Goal: Transaction & Acquisition: Download file/media

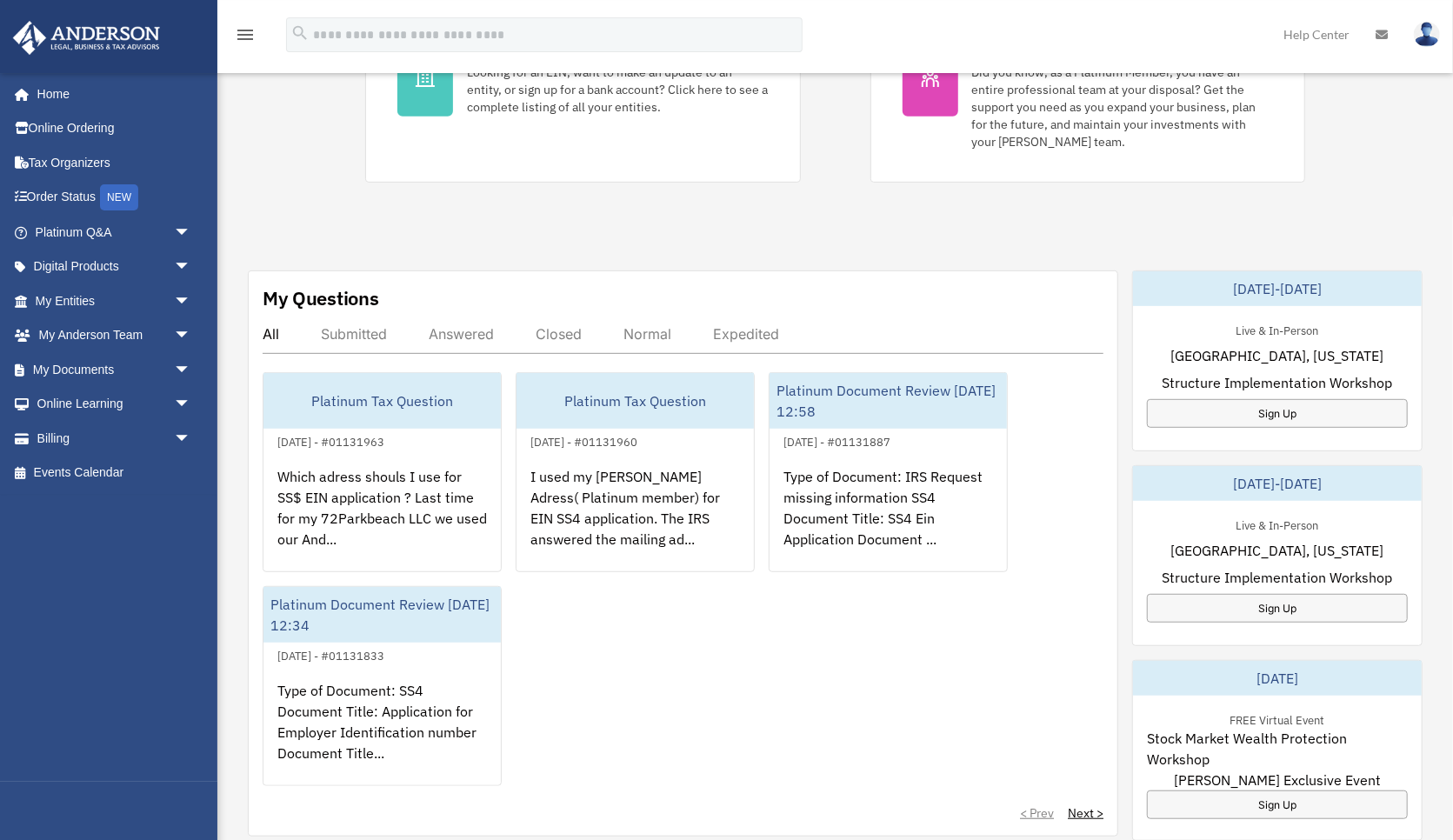
scroll to position [452, 0]
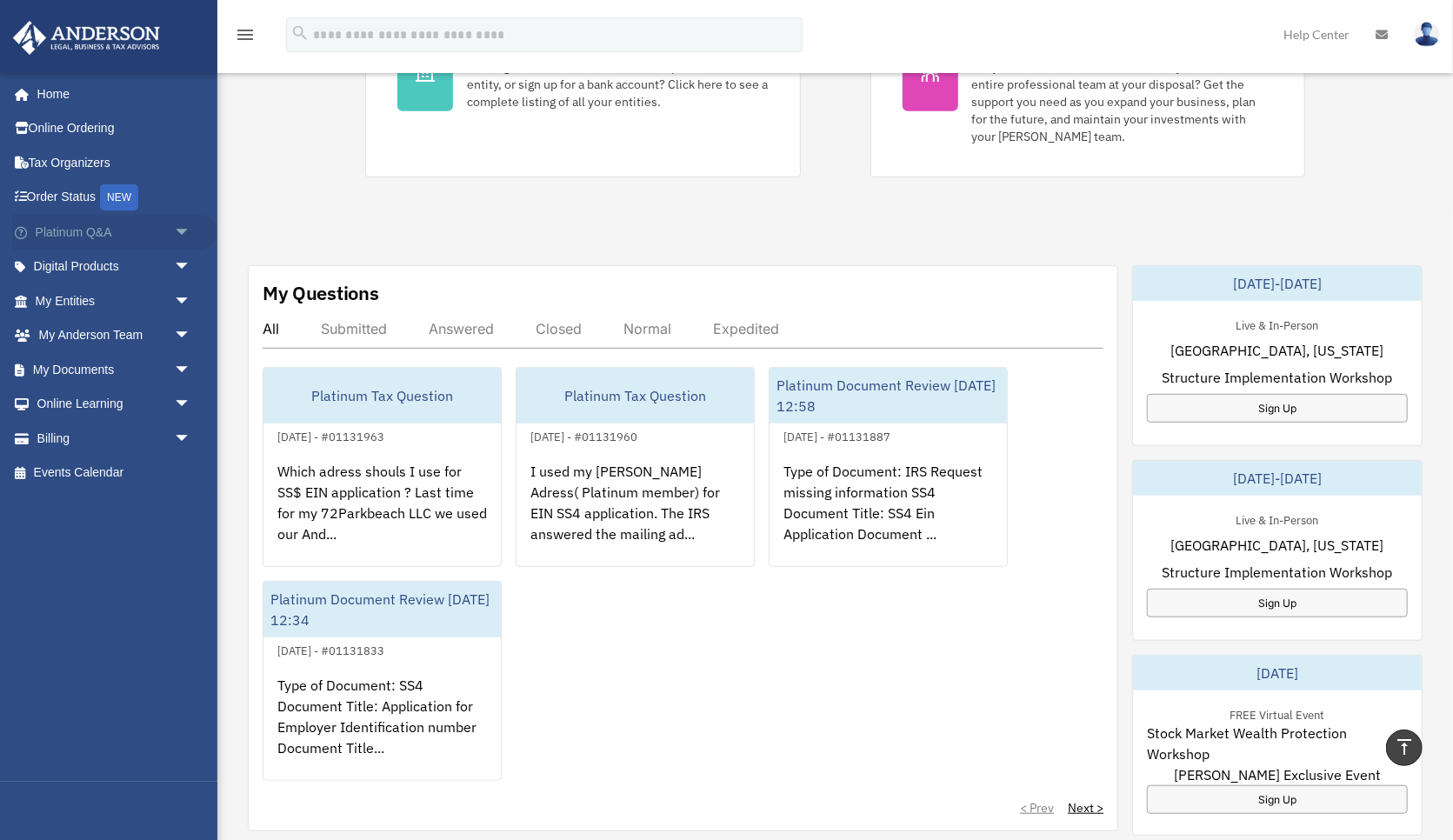
click at [184, 230] on span "arrow_drop_down" at bounding box center [191, 232] width 35 height 36
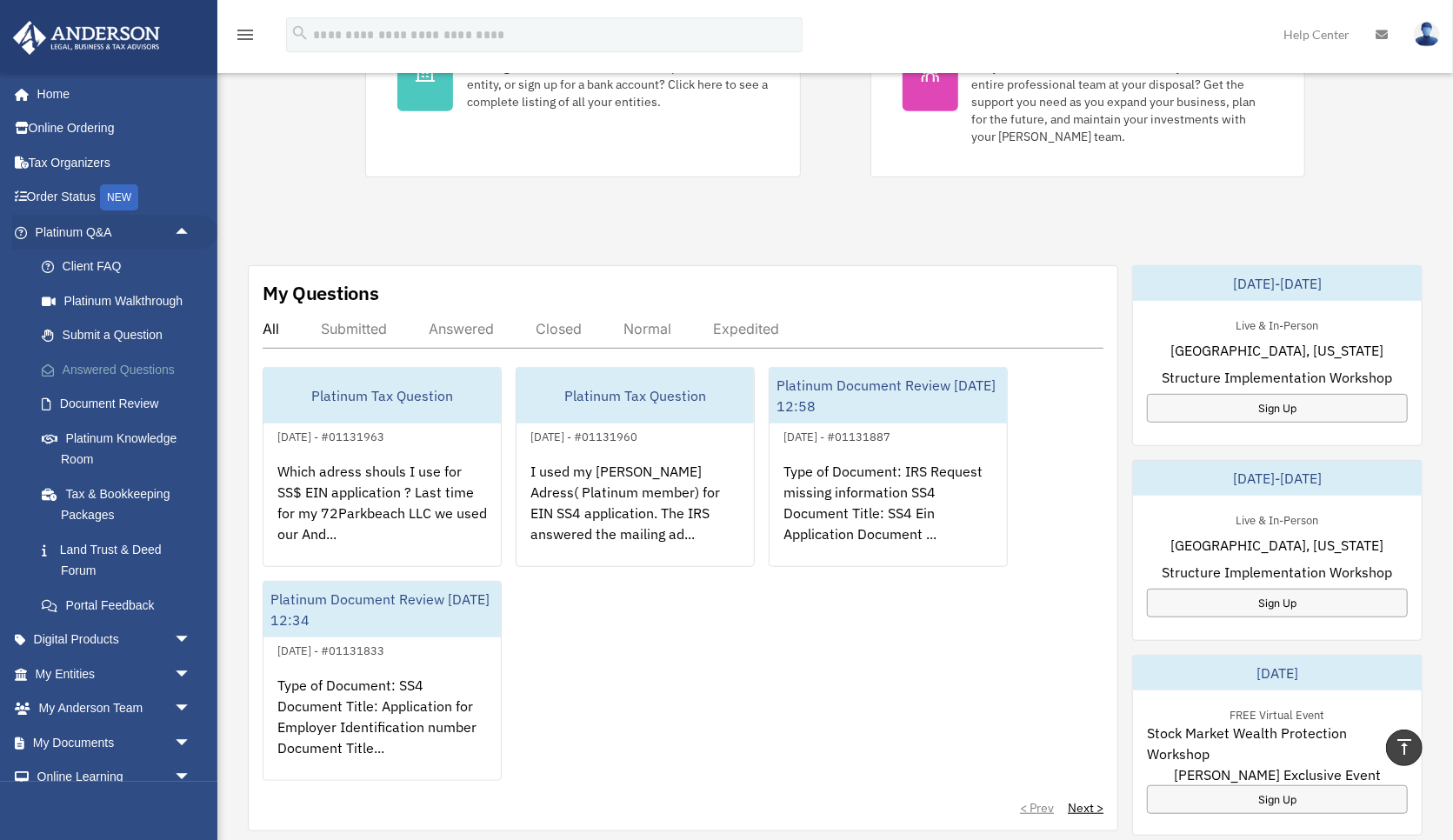
click at [128, 363] on link "Answered Questions" at bounding box center [120, 369] width 193 height 35
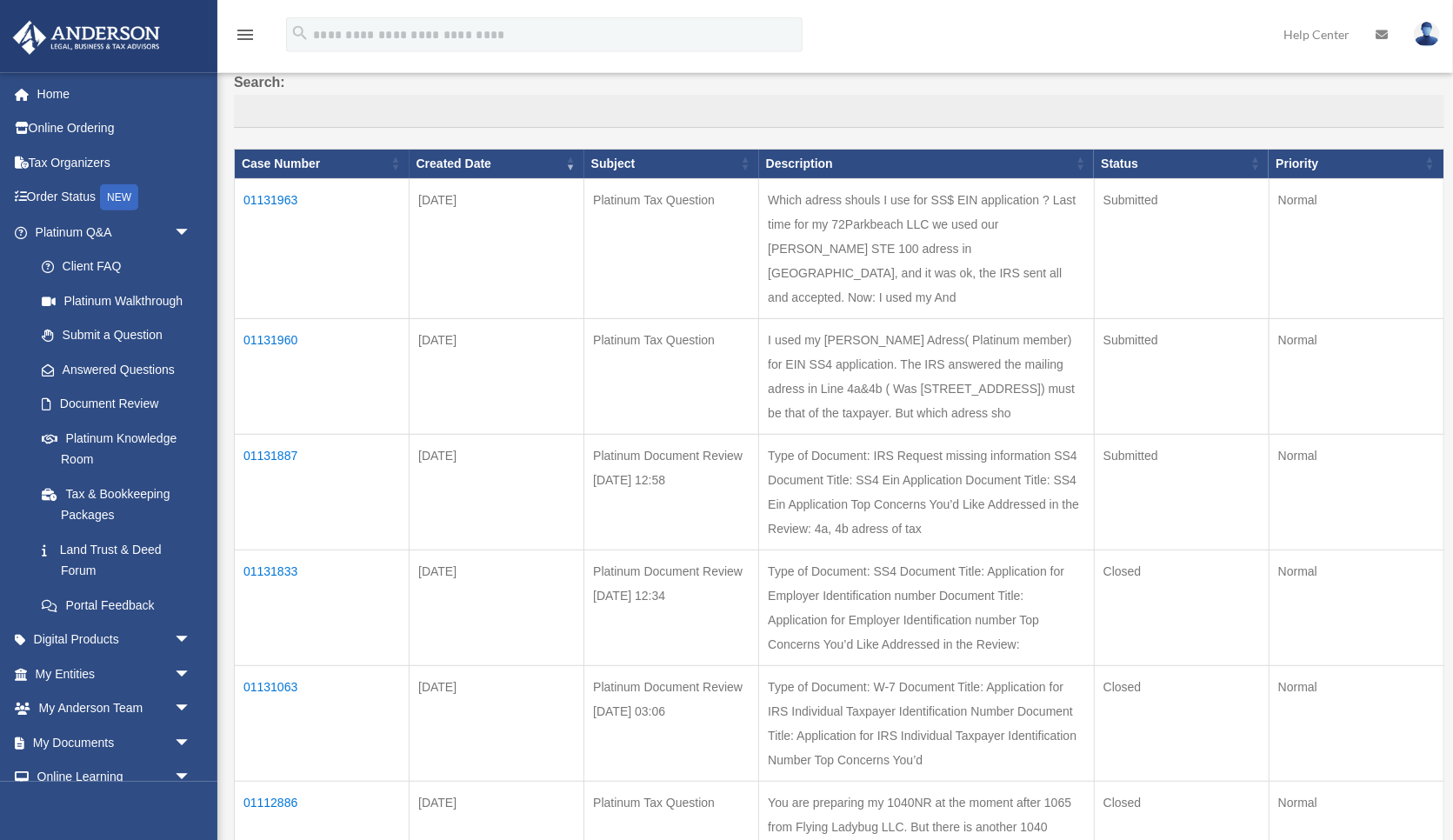
scroll to position [181, 0]
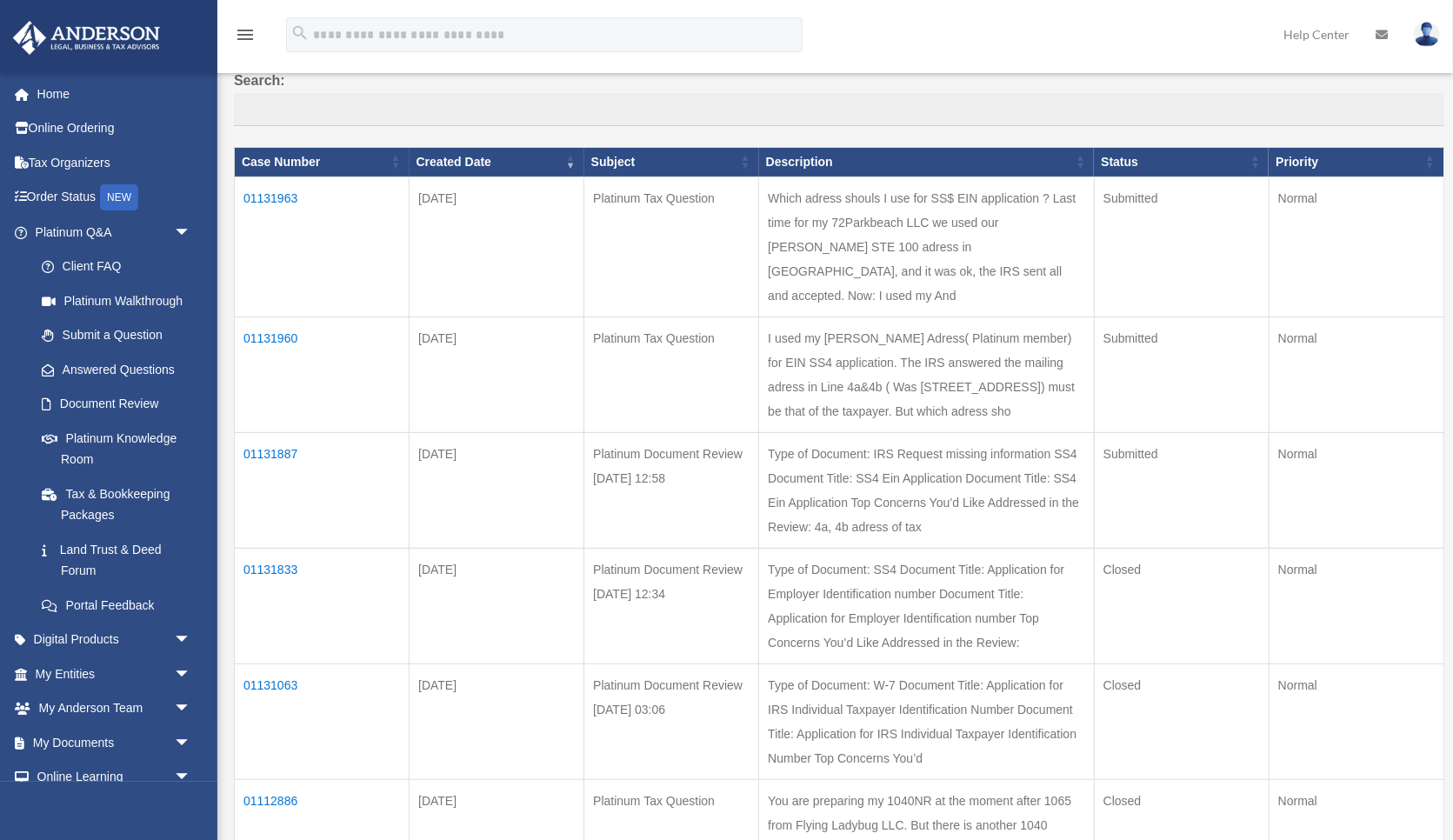
click at [260, 432] on td "01131887" at bounding box center [321, 490] width 175 height 116
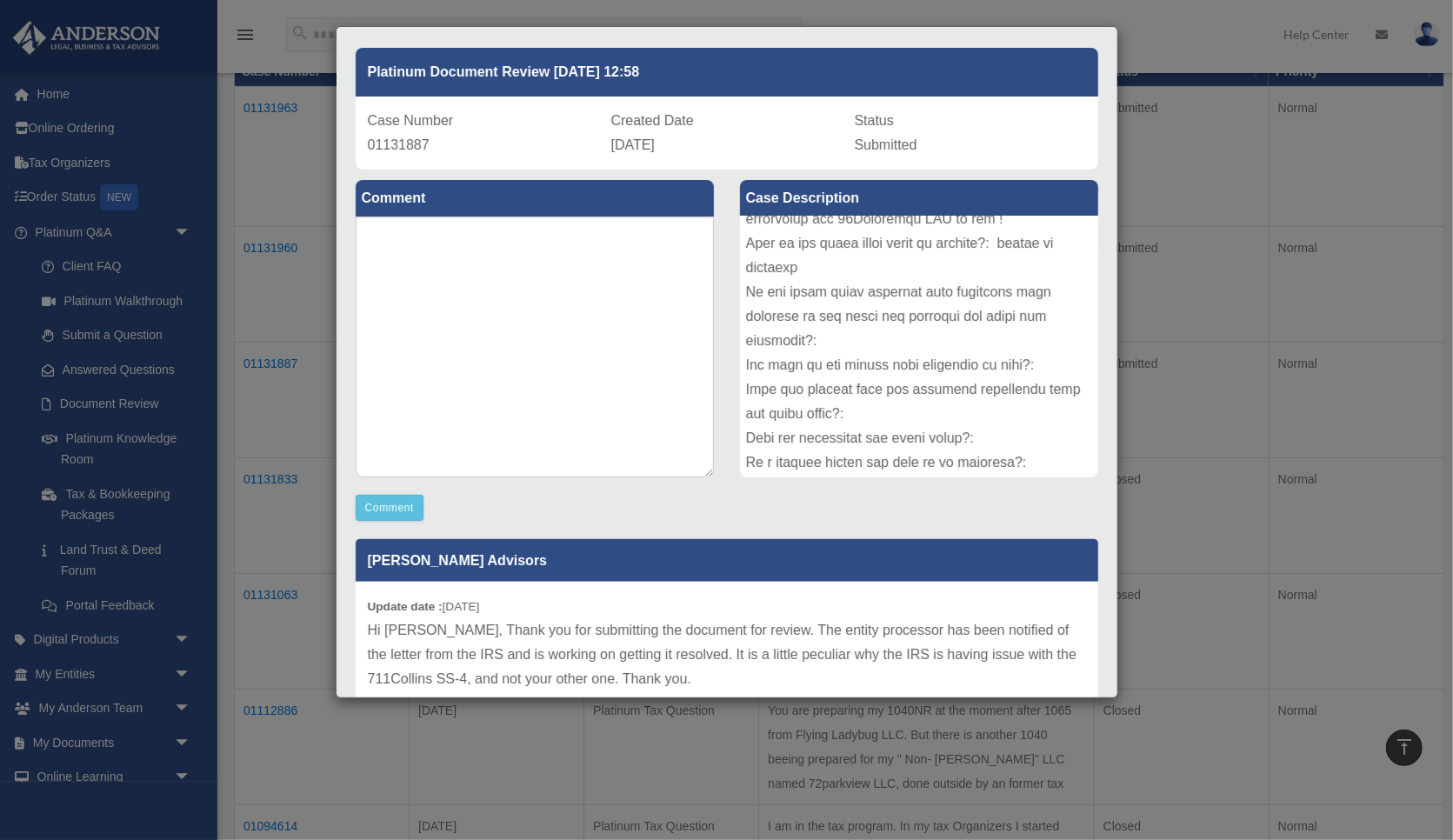
scroll to position [0, 0]
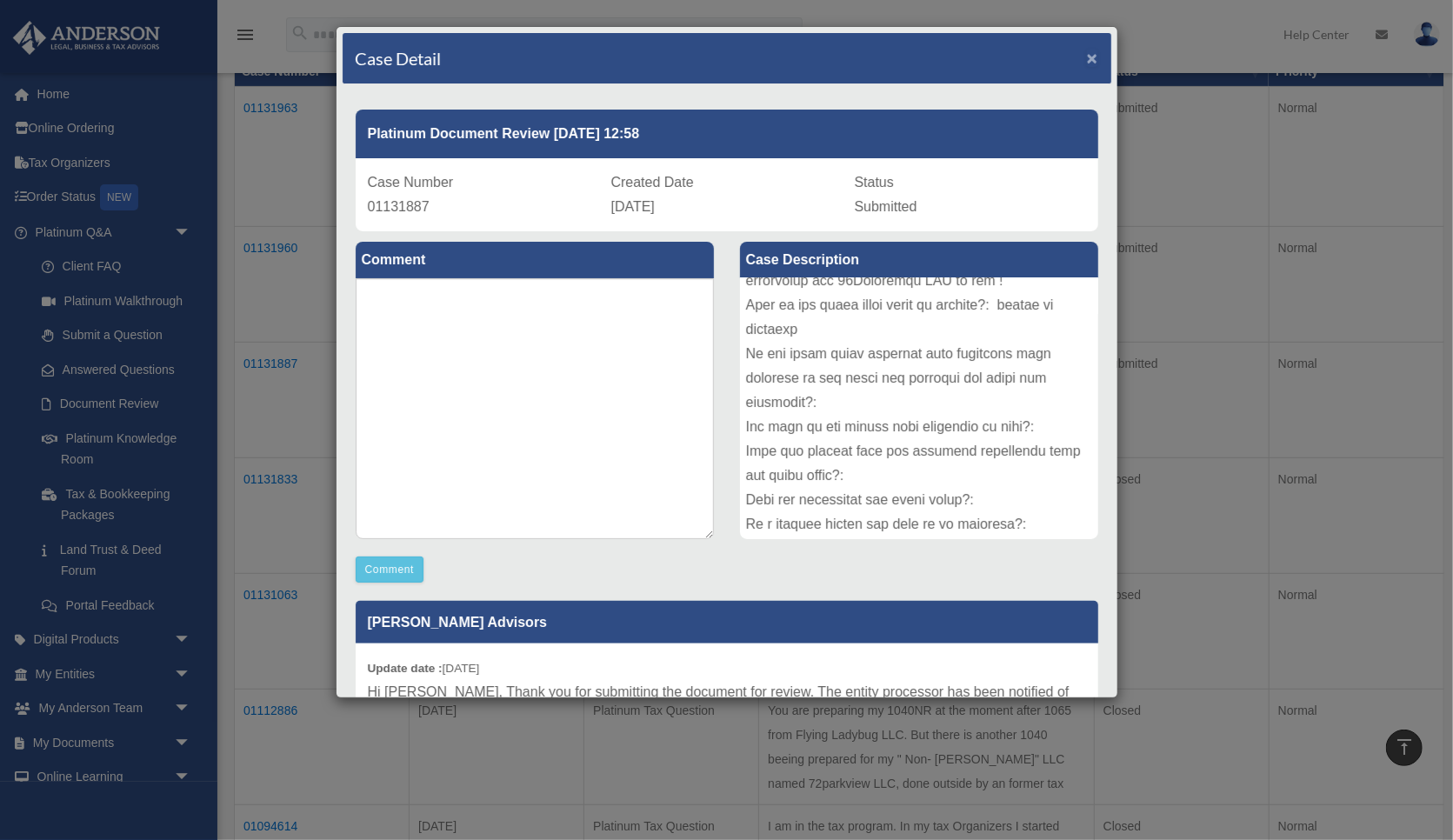
click at [1094, 55] on span "×" at bounding box center [1092, 58] width 11 height 20
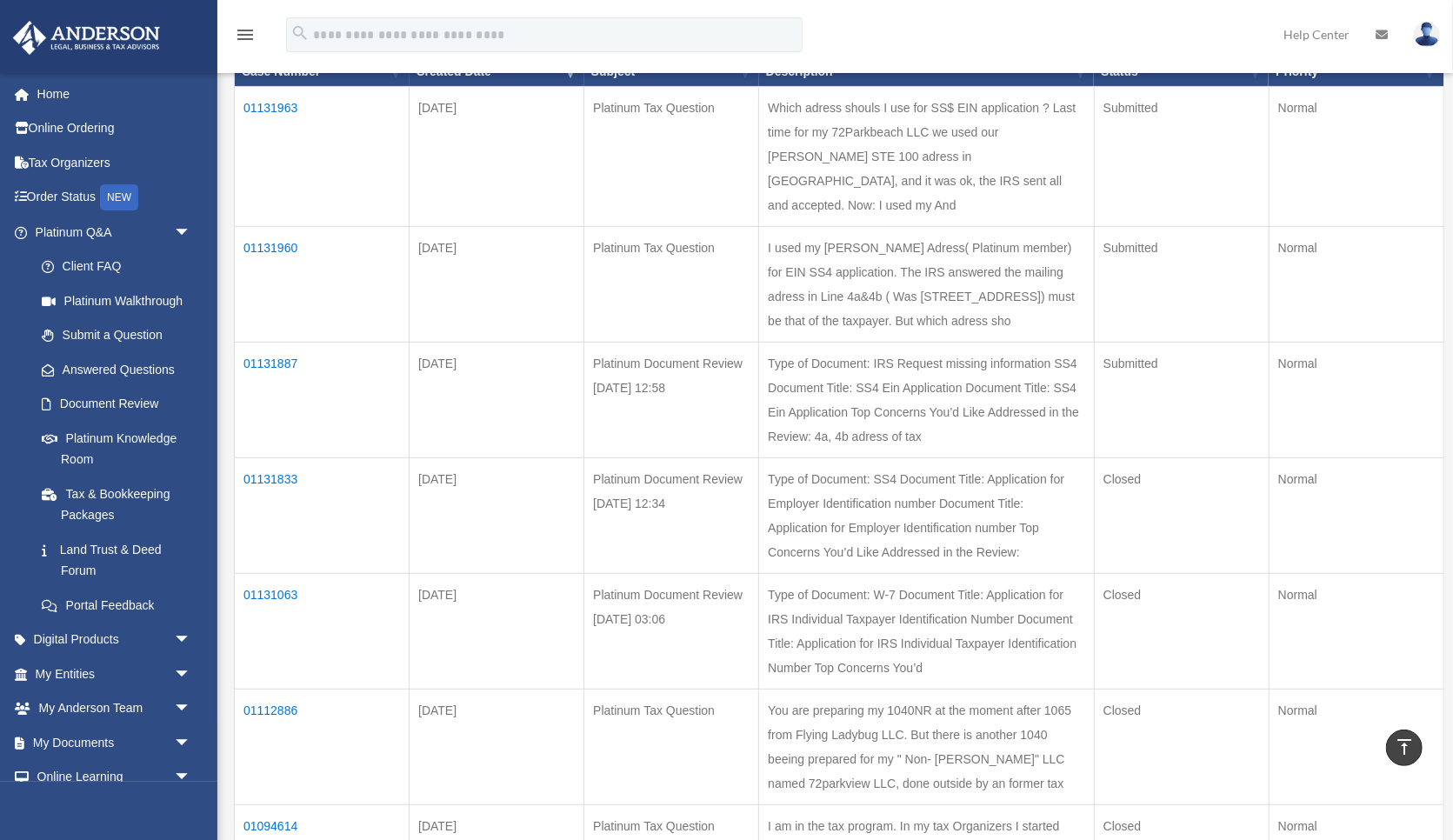
click at [267, 226] on td "01131960" at bounding box center [321, 284] width 175 height 116
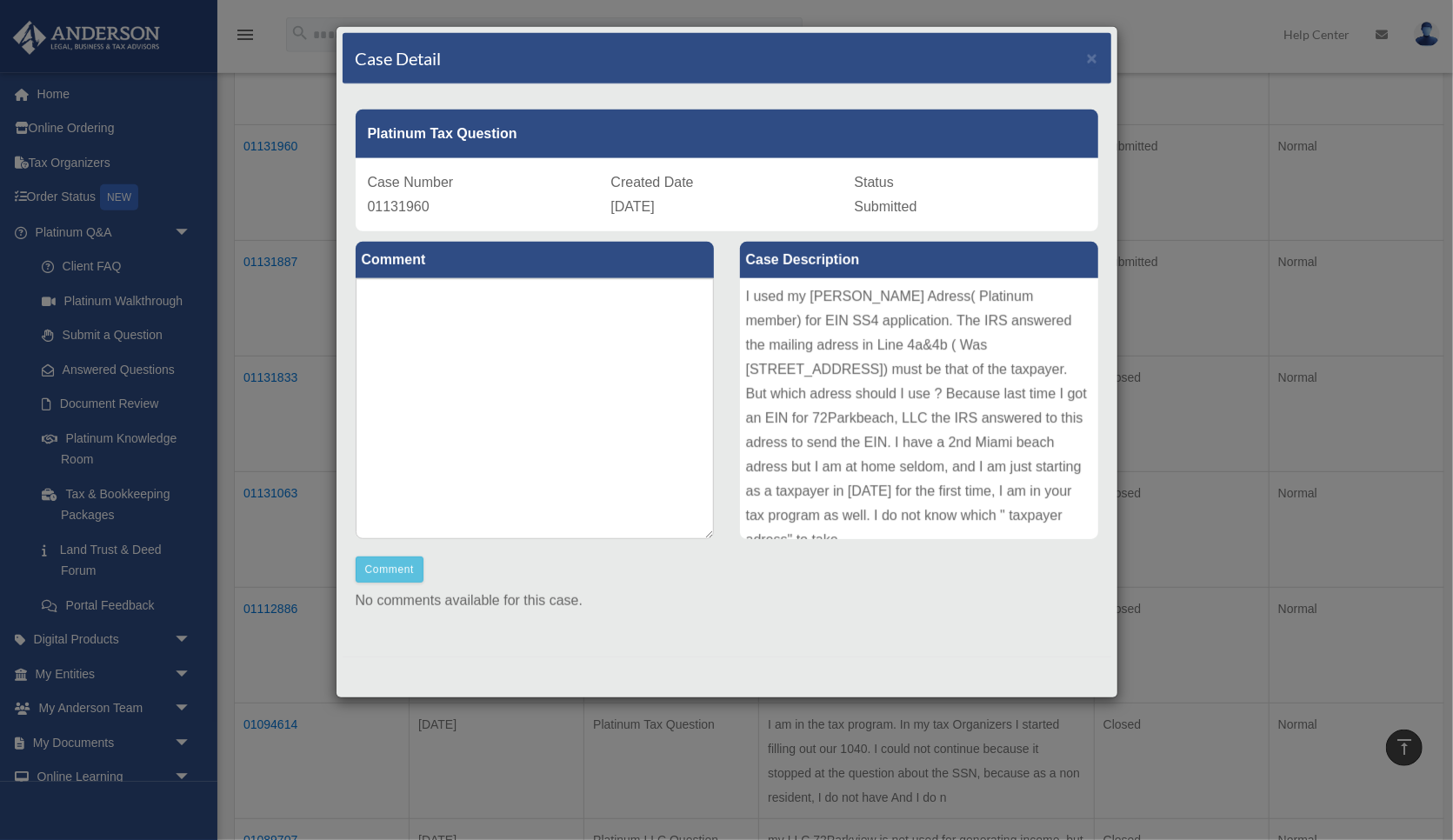
scroll to position [452, 0]
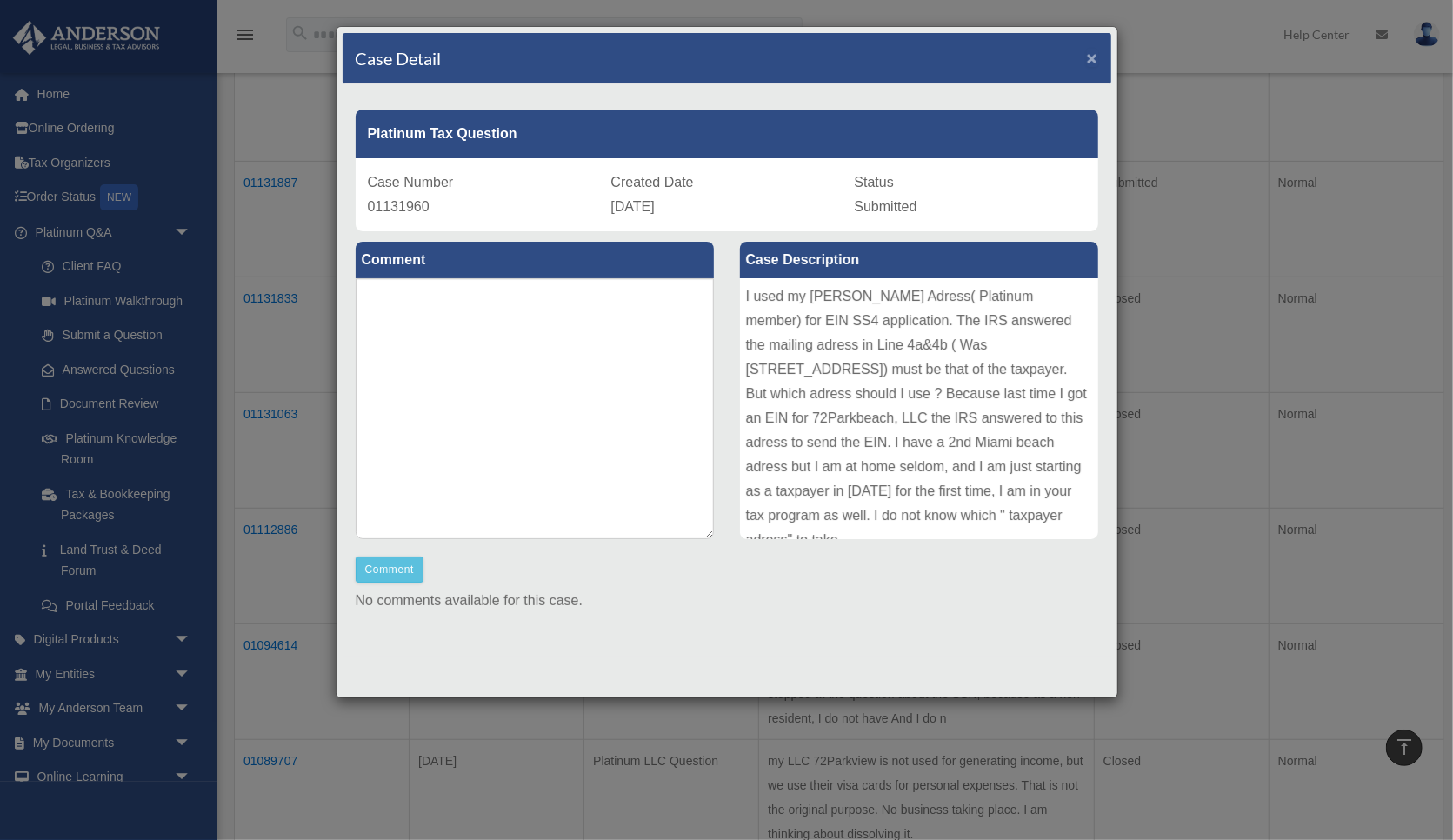
click at [1093, 56] on span "×" at bounding box center [1092, 58] width 11 height 20
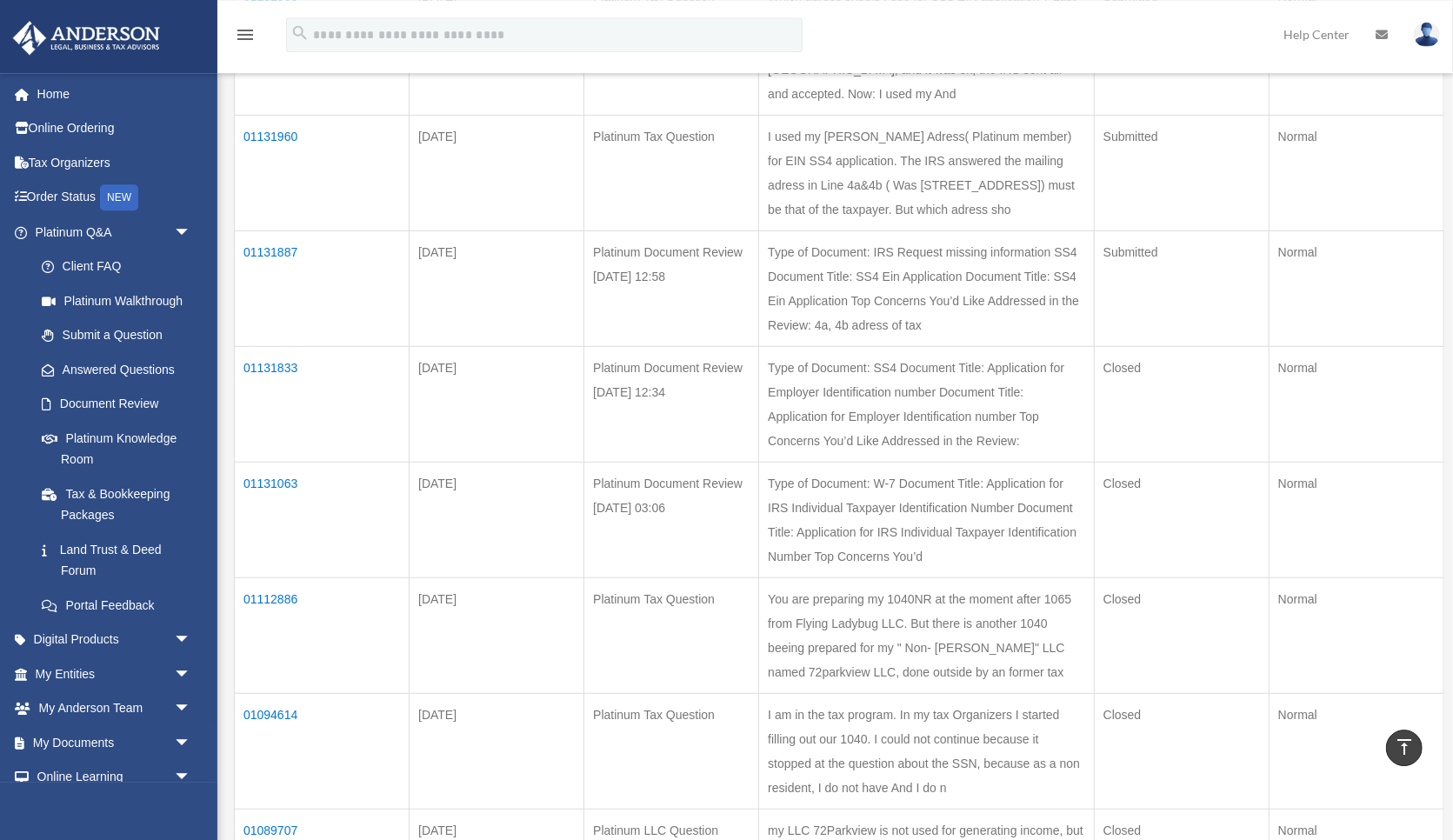
scroll to position [91, 0]
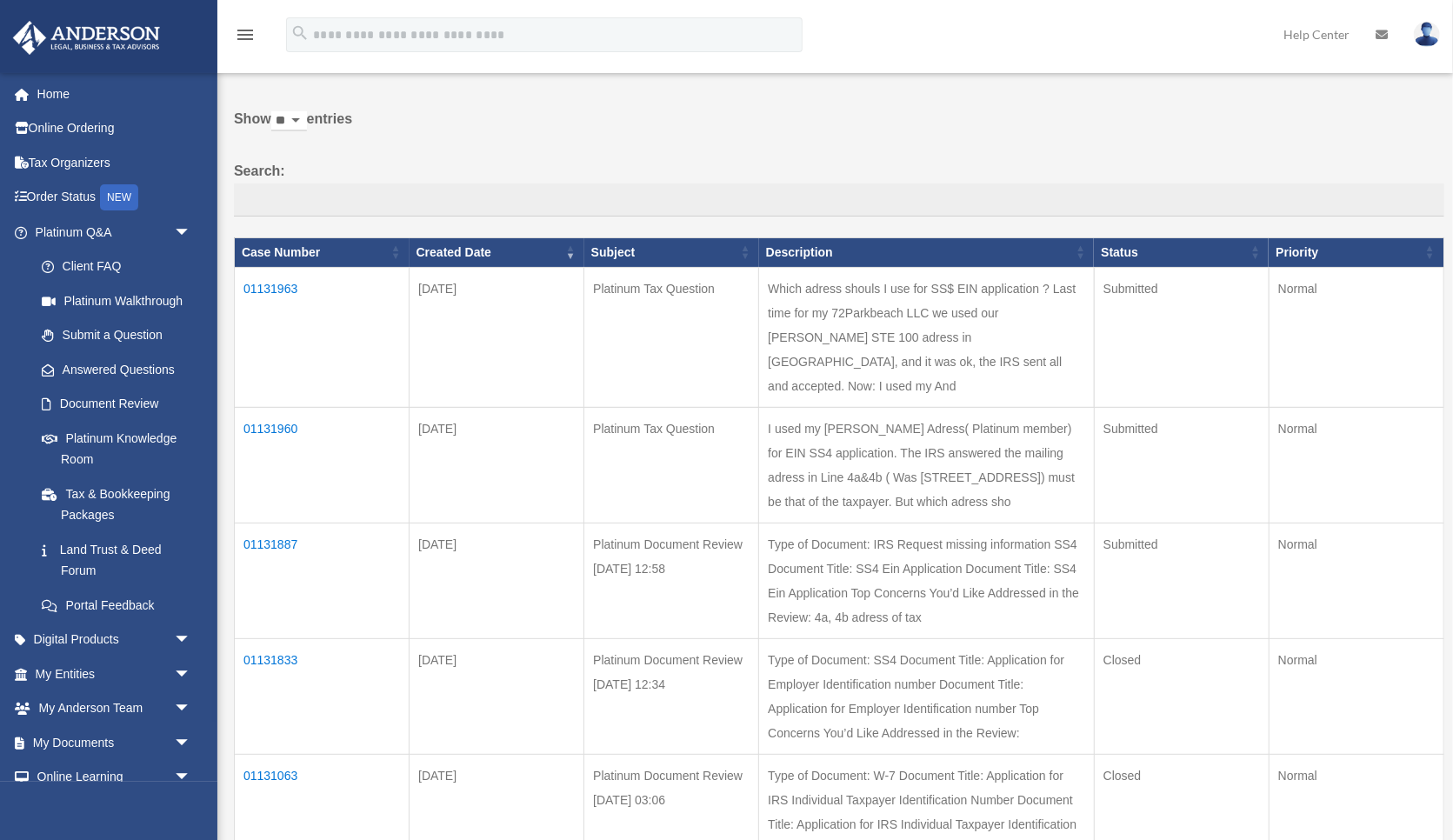
click at [274, 281] on td "01131963" at bounding box center [321, 337] width 175 height 140
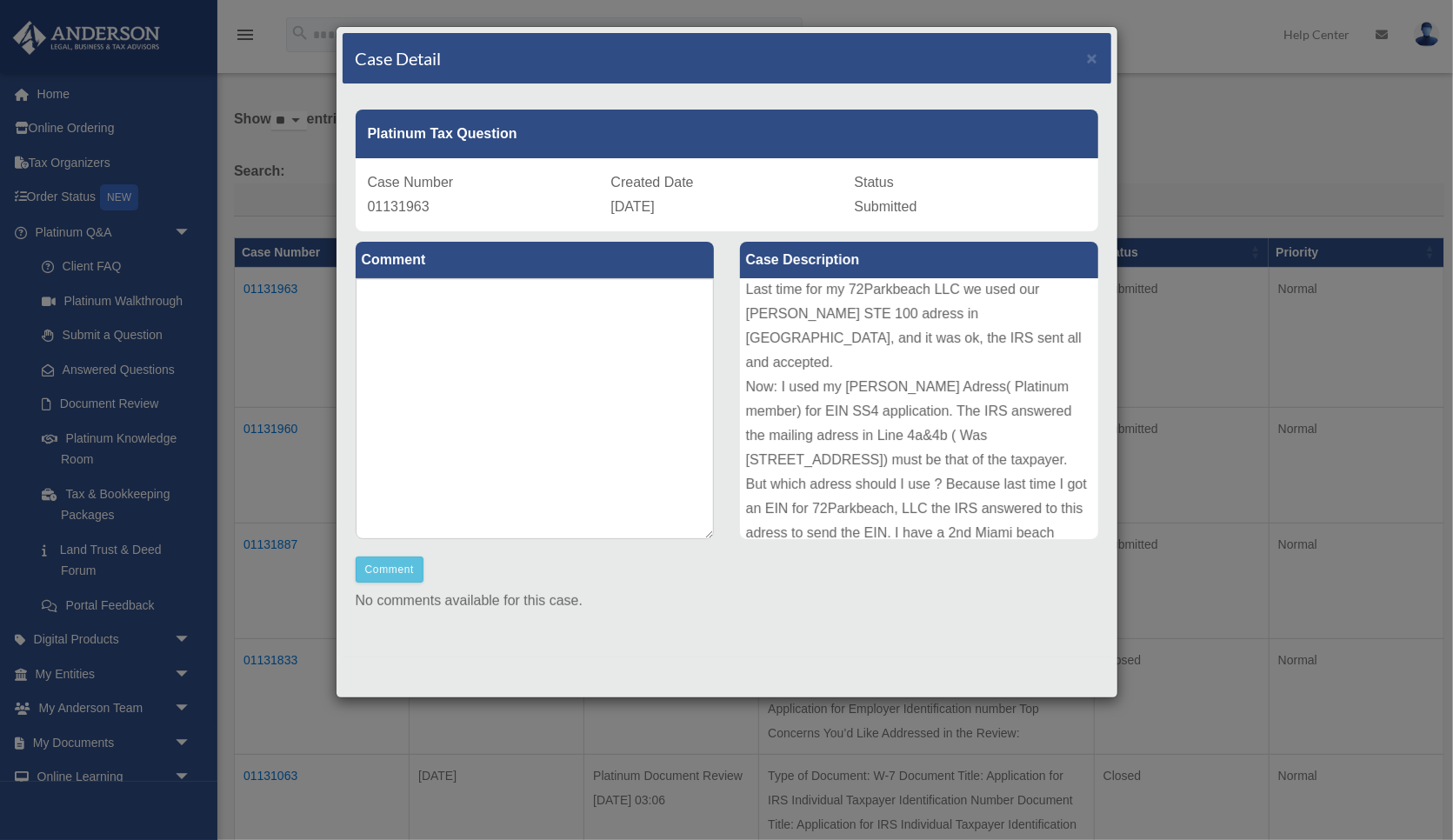
scroll to position [0, 0]
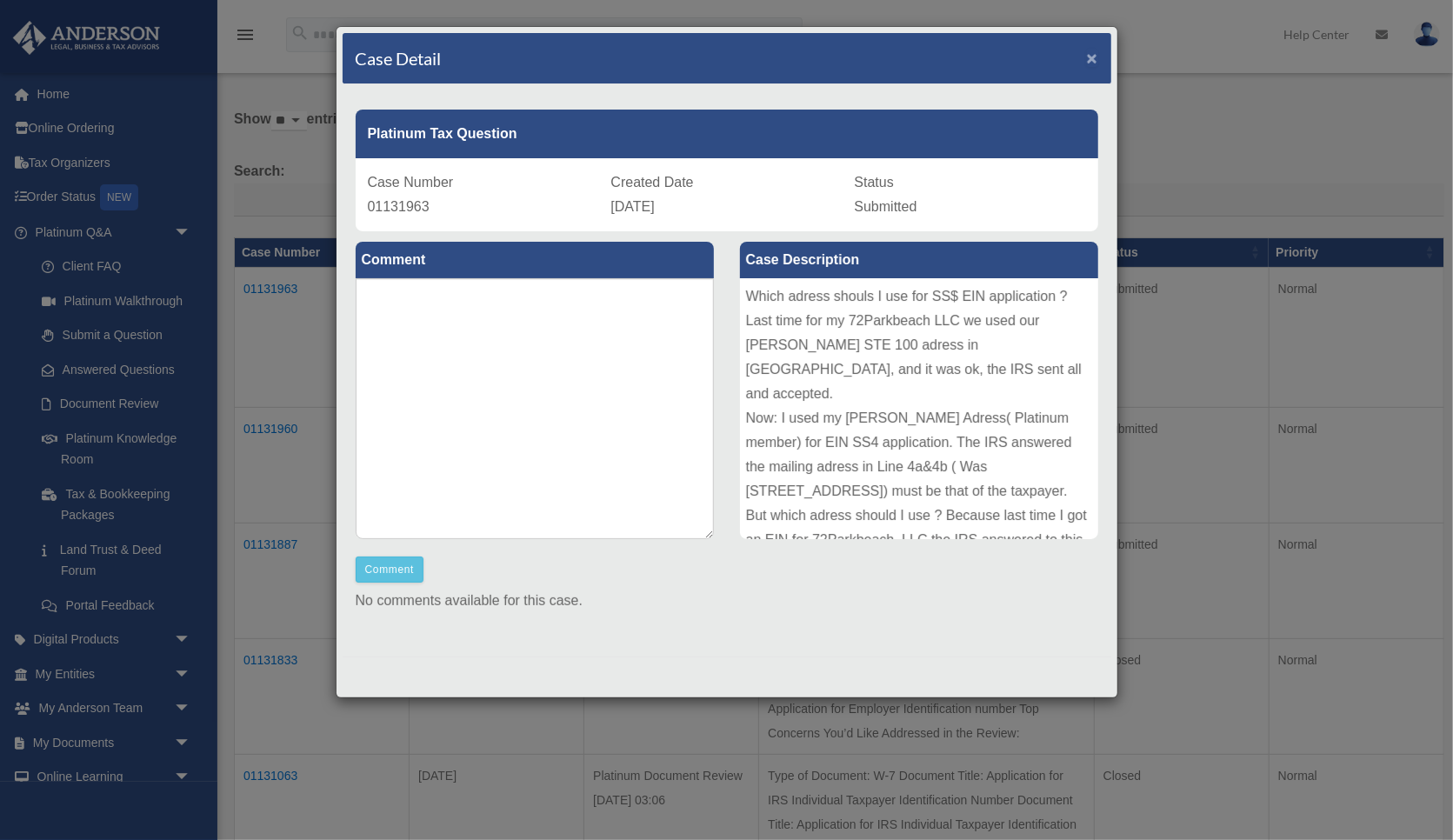
click at [1094, 50] on span "×" at bounding box center [1092, 58] width 11 height 20
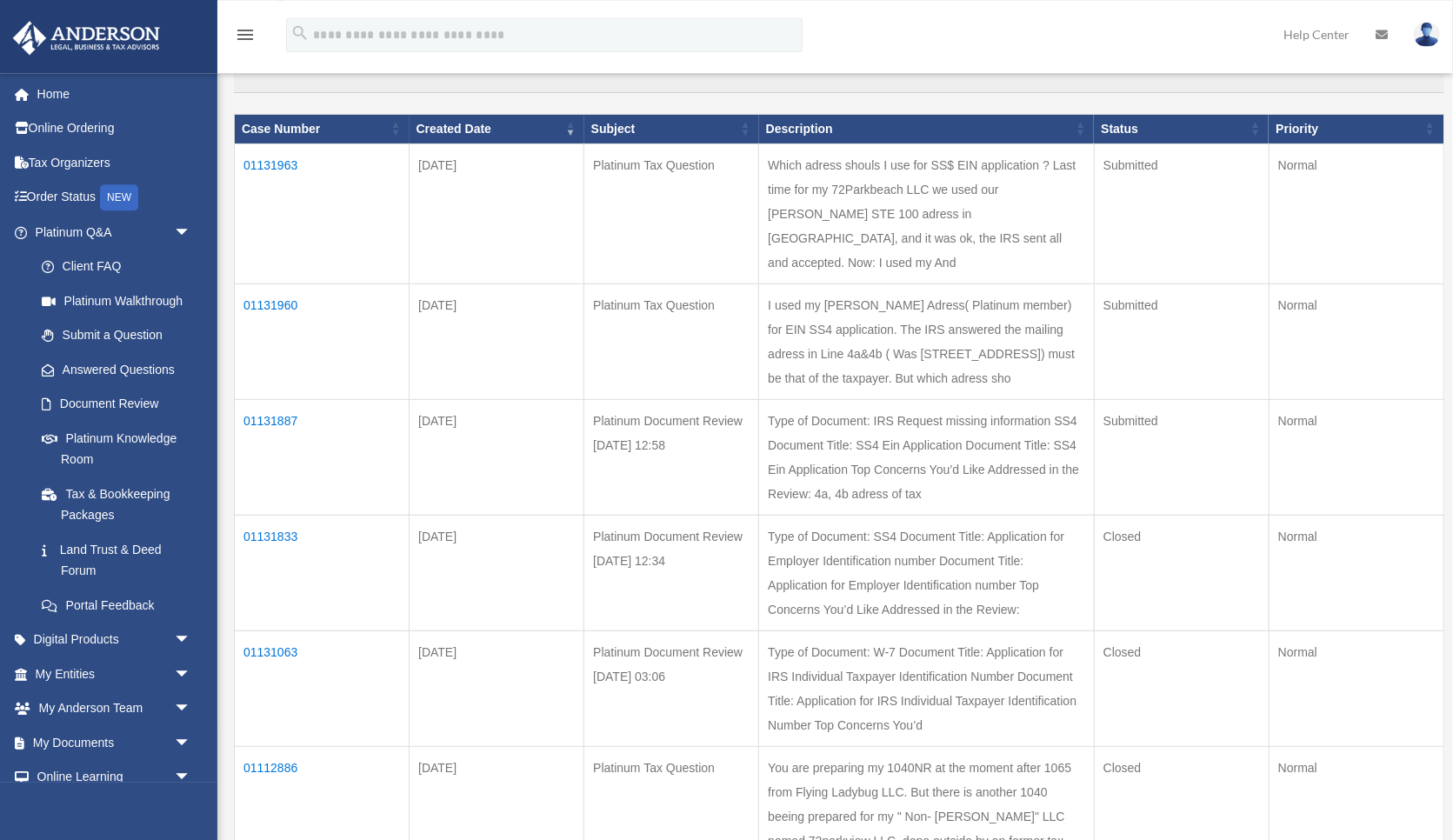
scroll to position [181, 0]
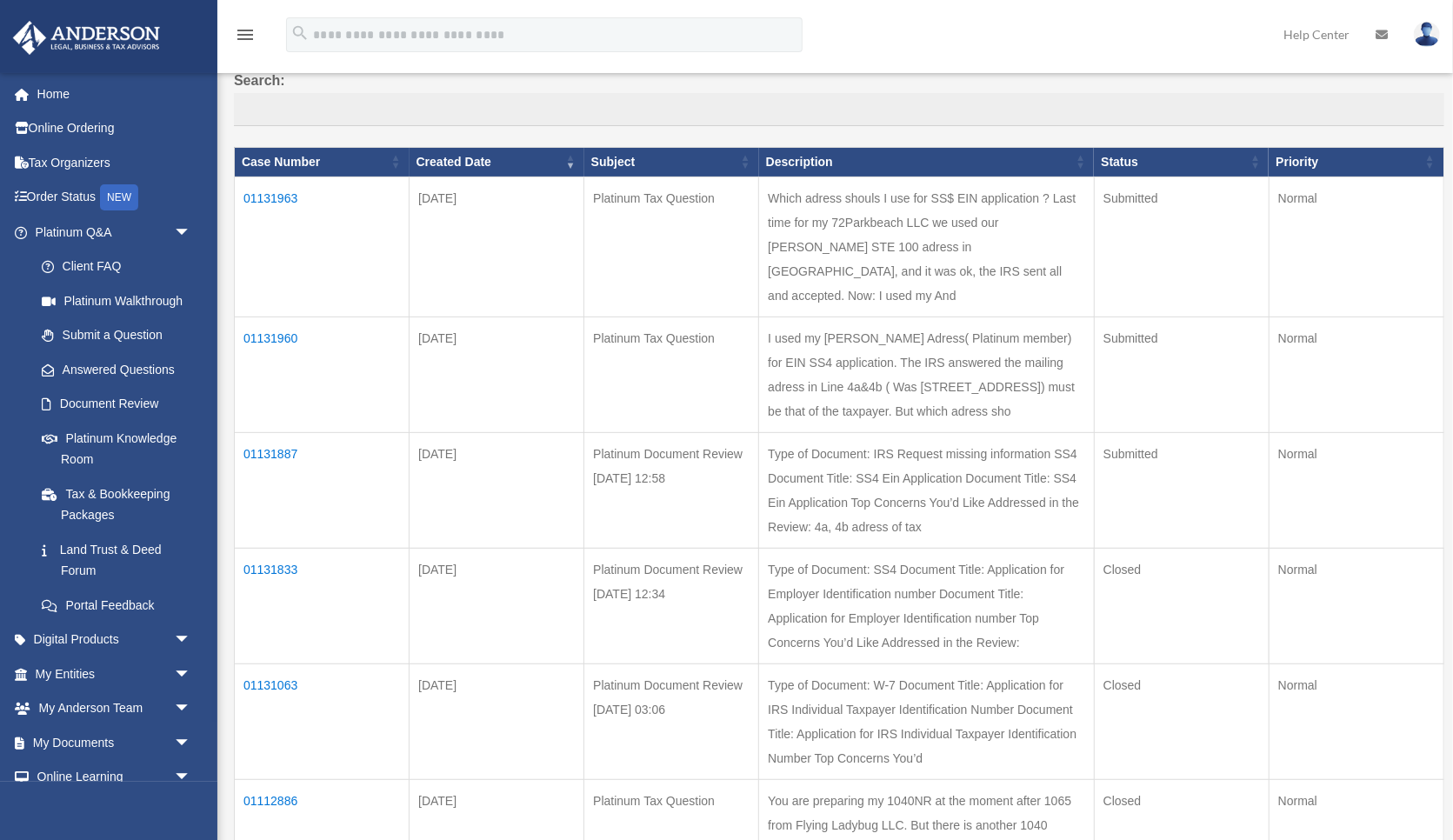
click at [287, 548] on td "01131833" at bounding box center [321, 606] width 175 height 116
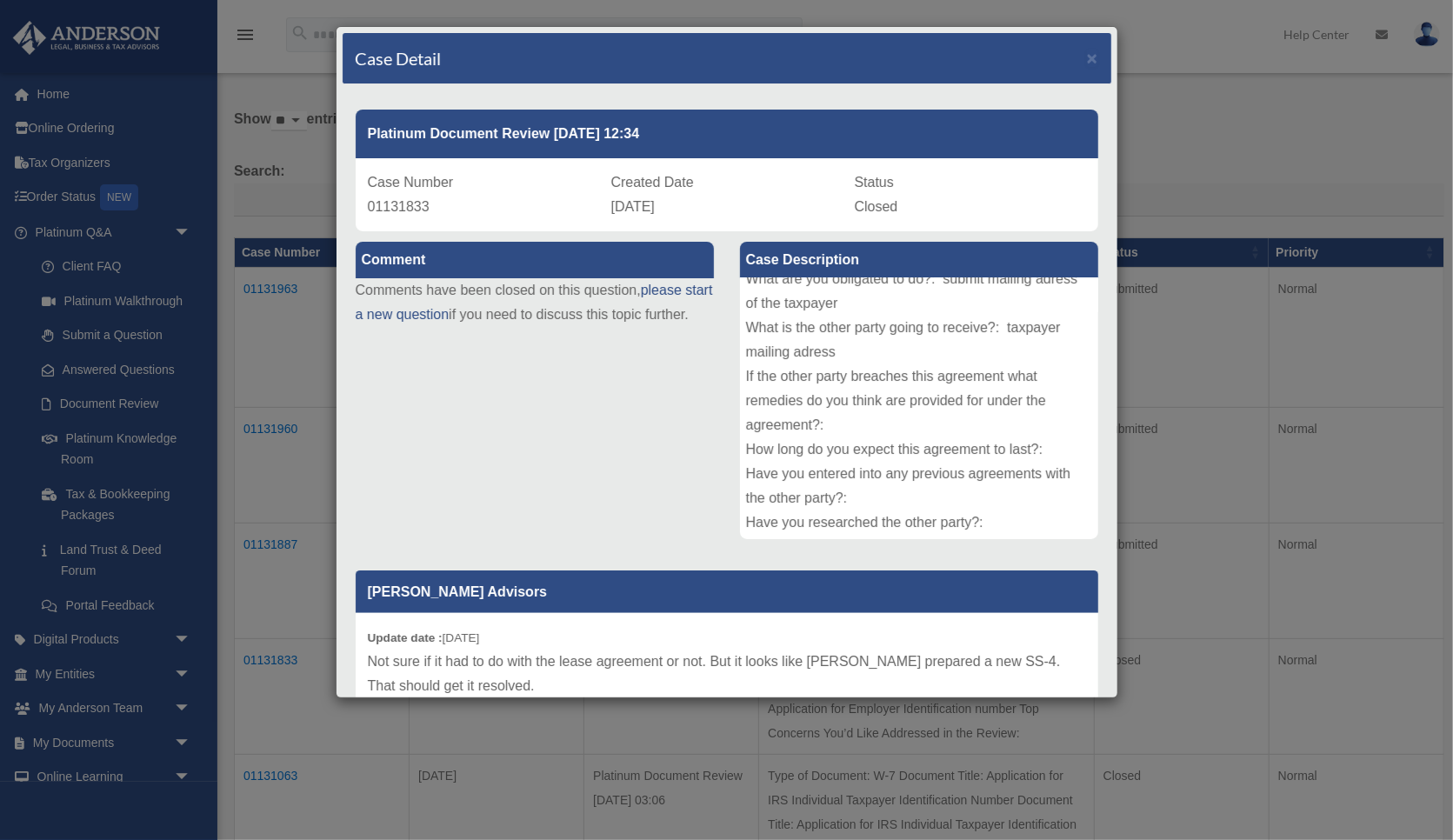
scroll to position [0, 0]
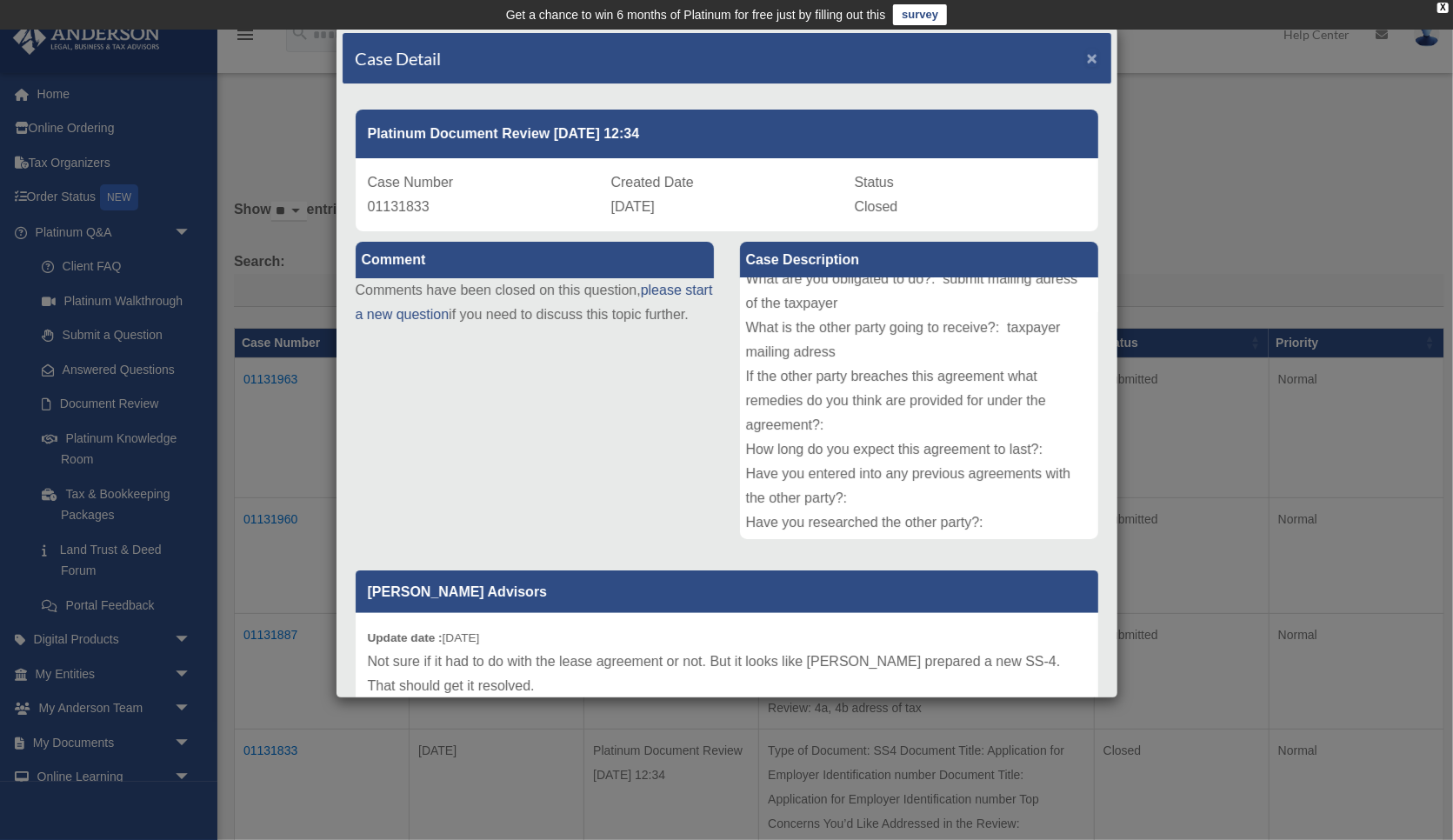
click at [1090, 52] on span "×" at bounding box center [1092, 58] width 11 height 20
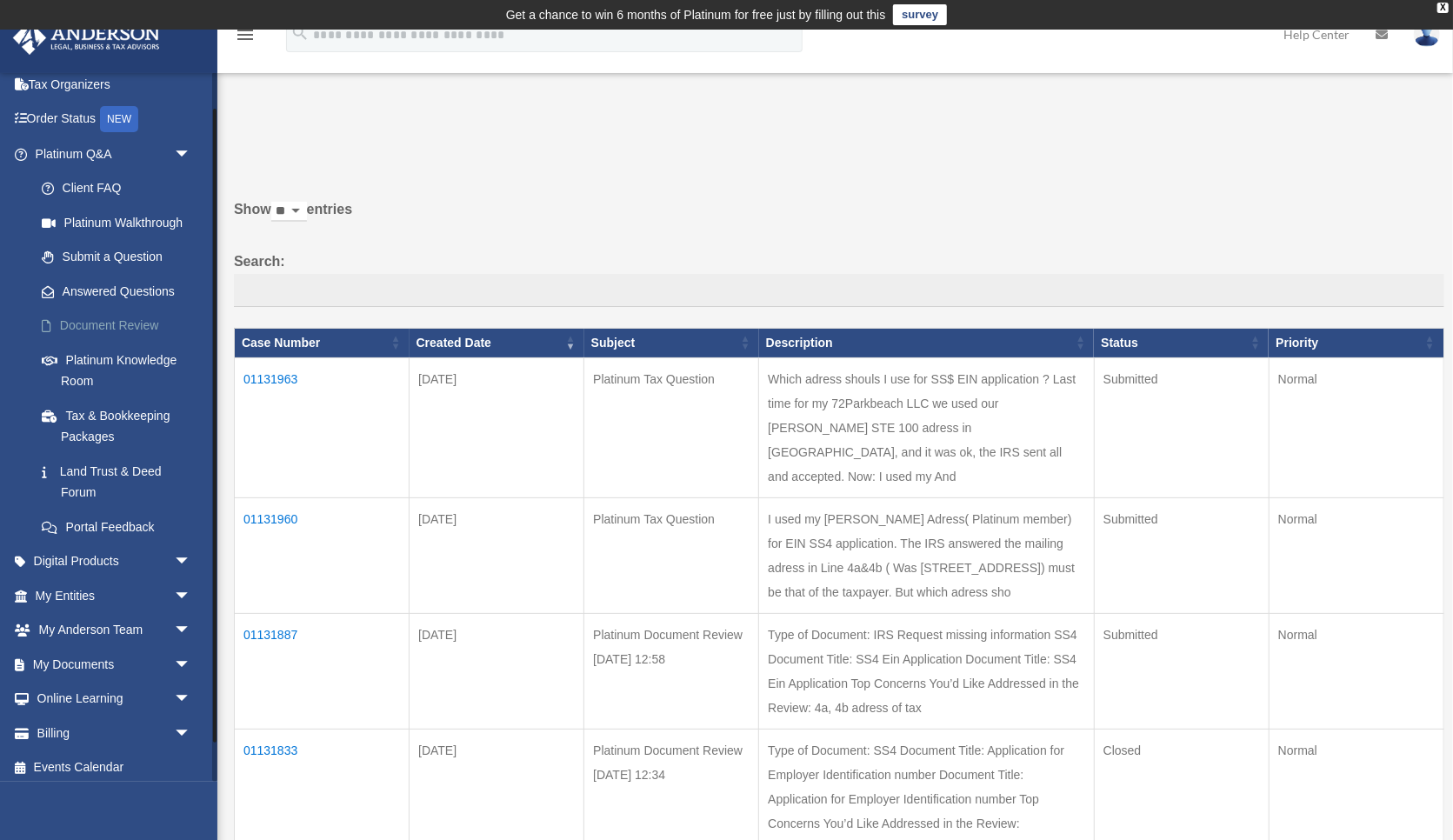
scroll to position [85, 0]
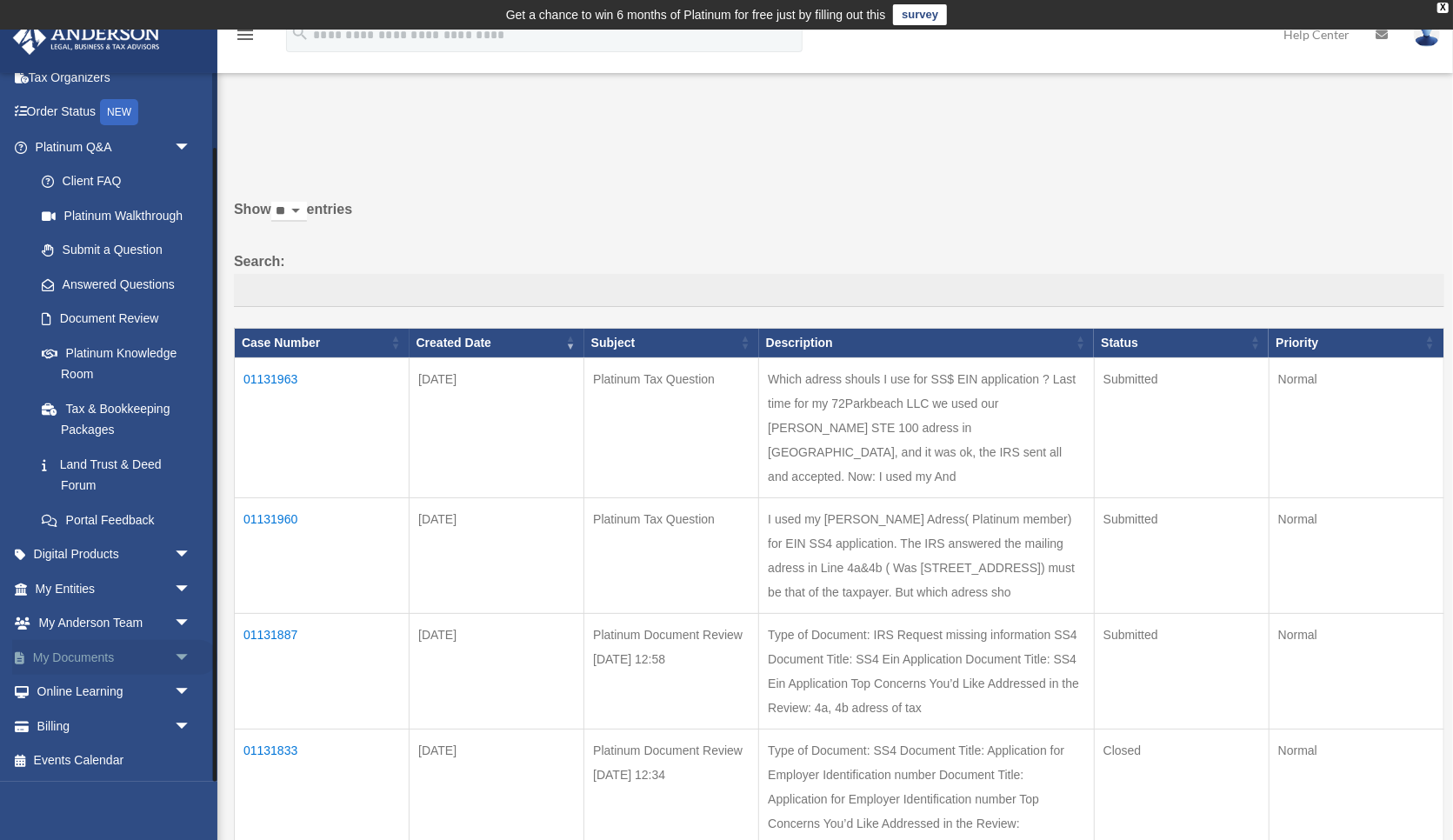
click at [183, 653] on span "arrow_drop_down" at bounding box center [191, 657] width 35 height 36
click at [74, 691] on link "Box" at bounding box center [120, 691] width 193 height 35
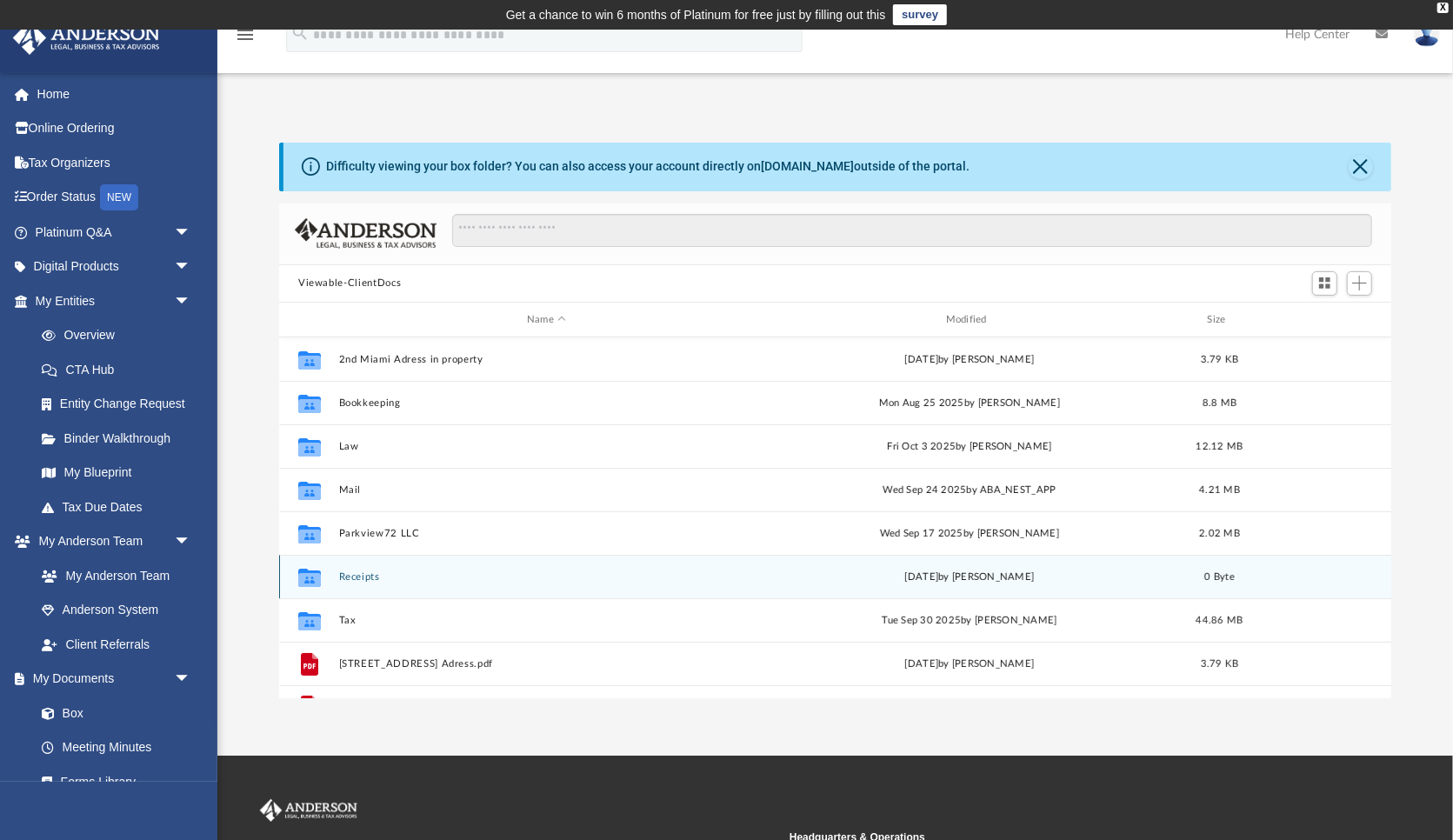
scroll to position [30, 0]
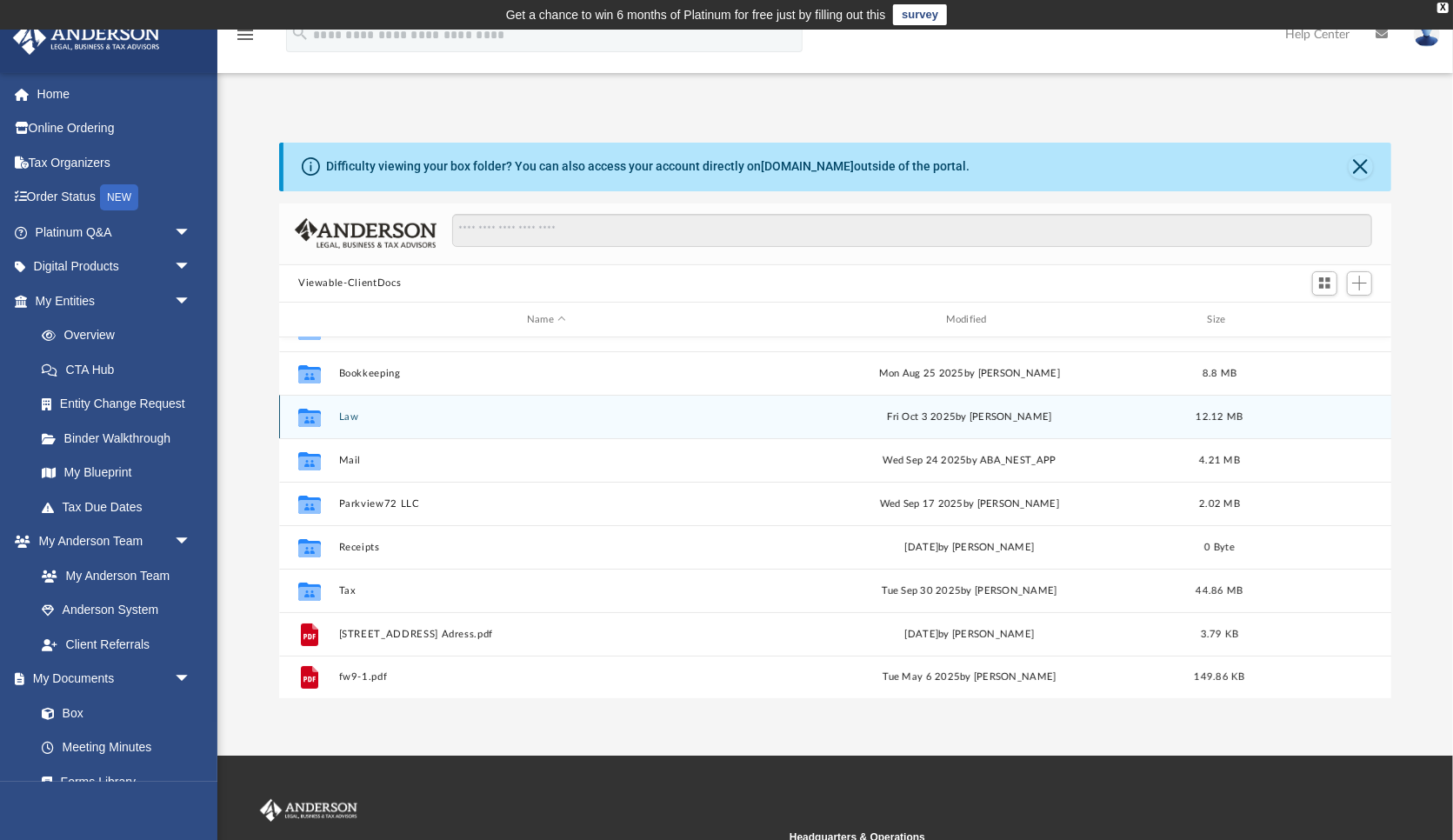
click at [350, 403] on div "Collaborated Folder Law [DATE] by [PERSON_NAME] 12.12 MB" at bounding box center [835, 417] width 1113 height 44
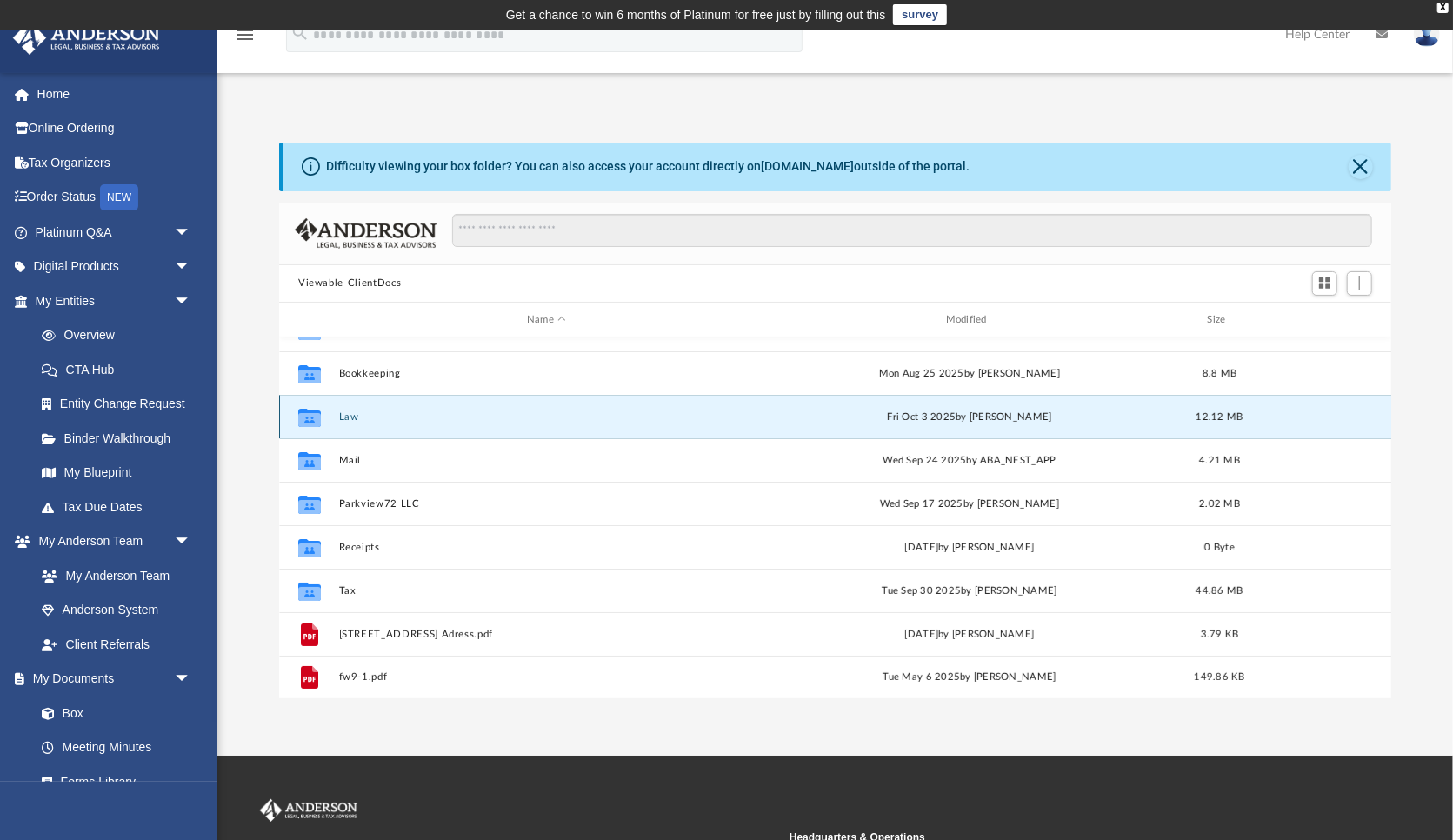
click at [353, 416] on button "Law" at bounding box center [547, 416] width 416 height 11
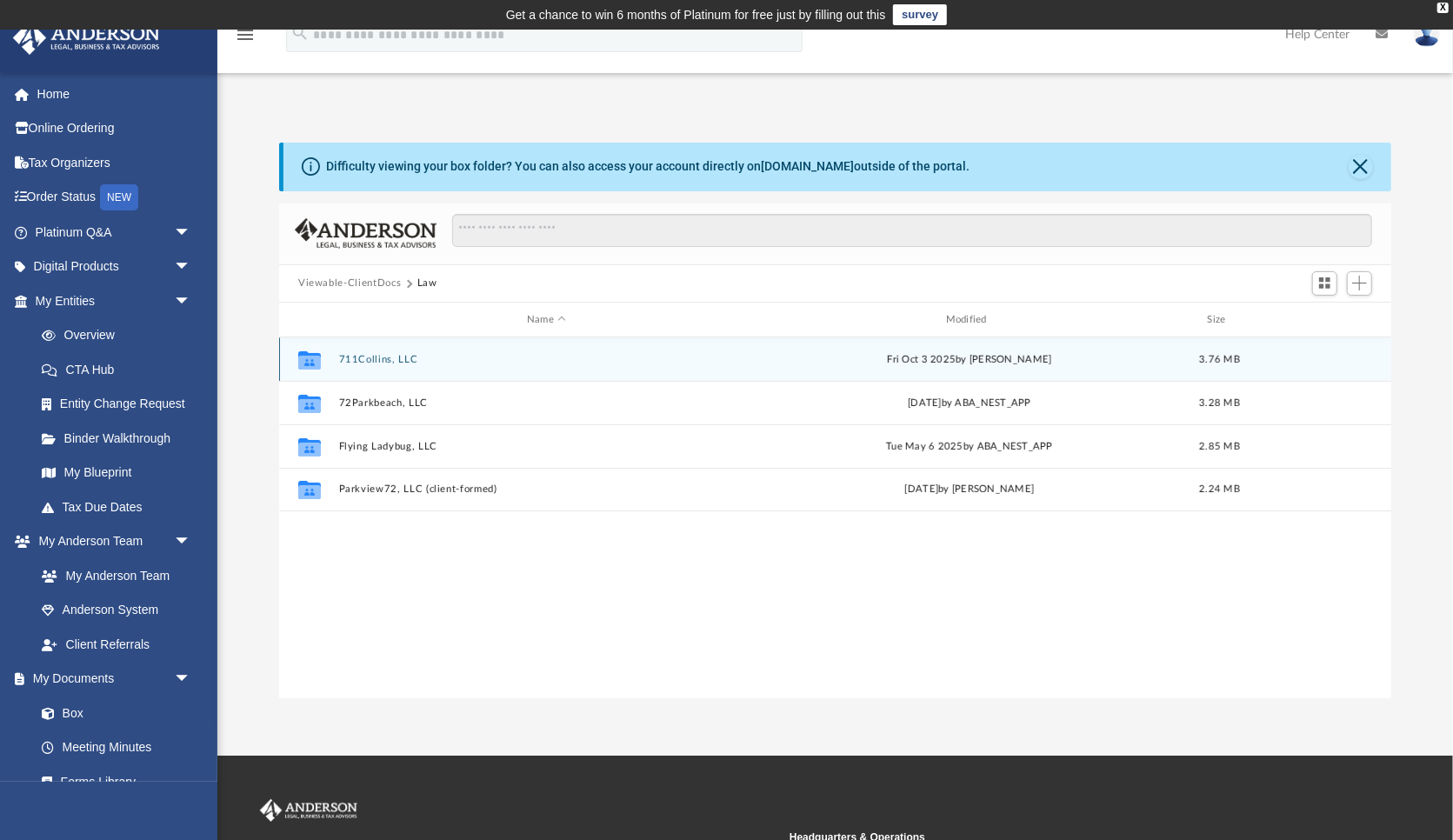
click at [374, 361] on button "711Collins, LLC" at bounding box center [547, 359] width 416 height 11
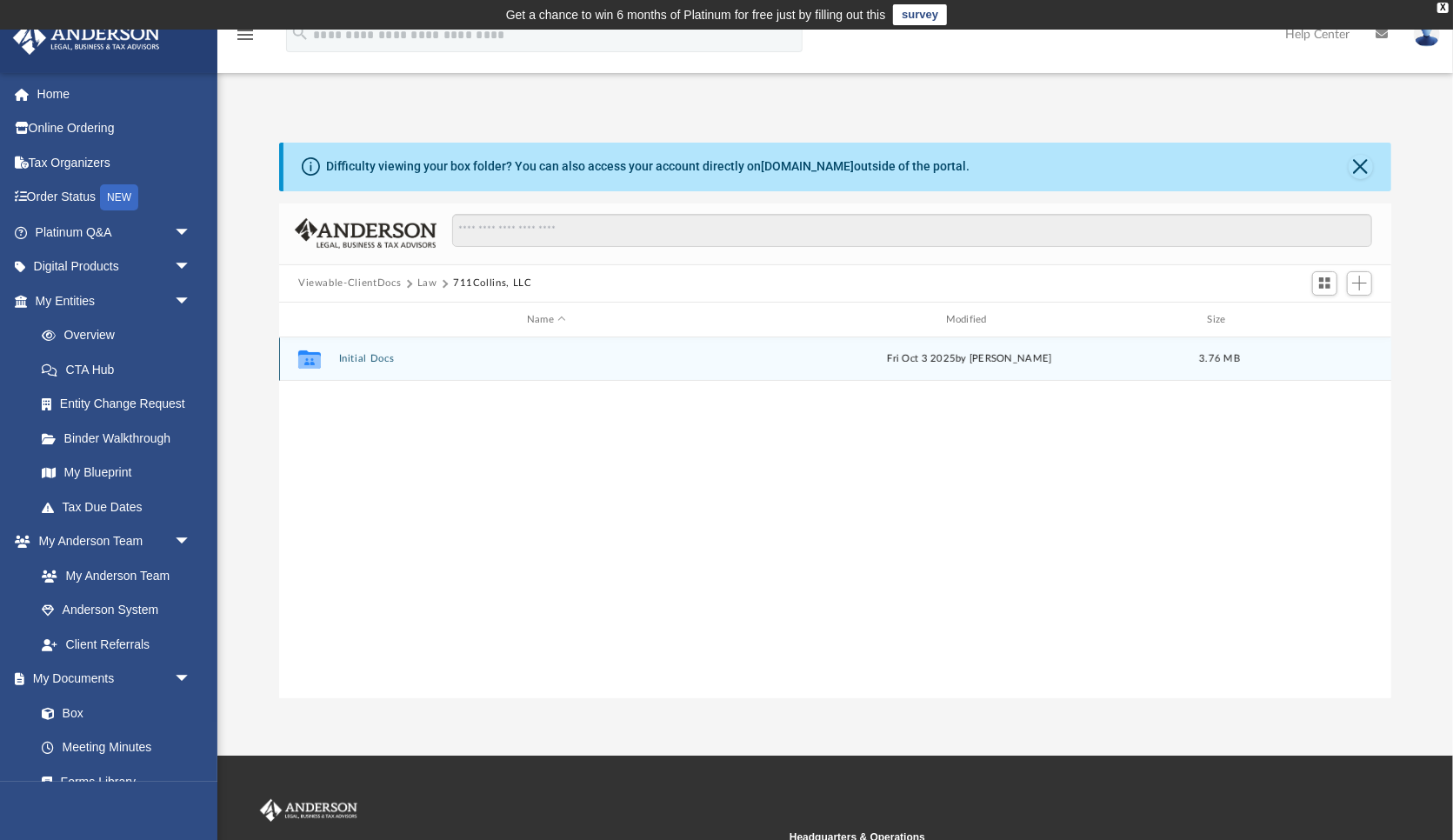
click at [375, 360] on button "Initial Docs" at bounding box center [547, 359] width 416 height 11
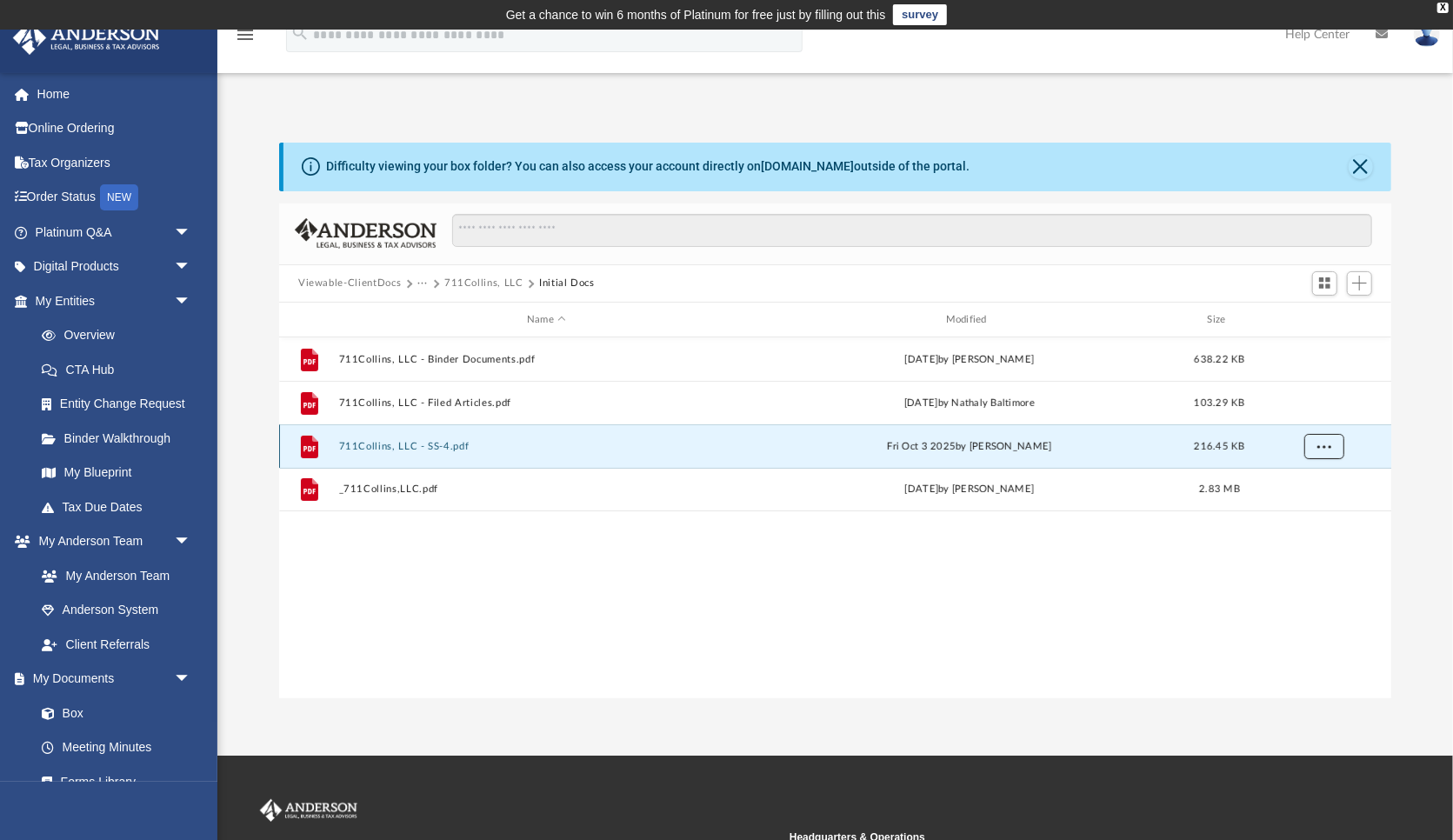
click at [1324, 446] on span "More options" at bounding box center [1324, 447] width 14 height 10
click at [1317, 509] on li "Download" at bounding box center [1308, 509] width 51 height 18
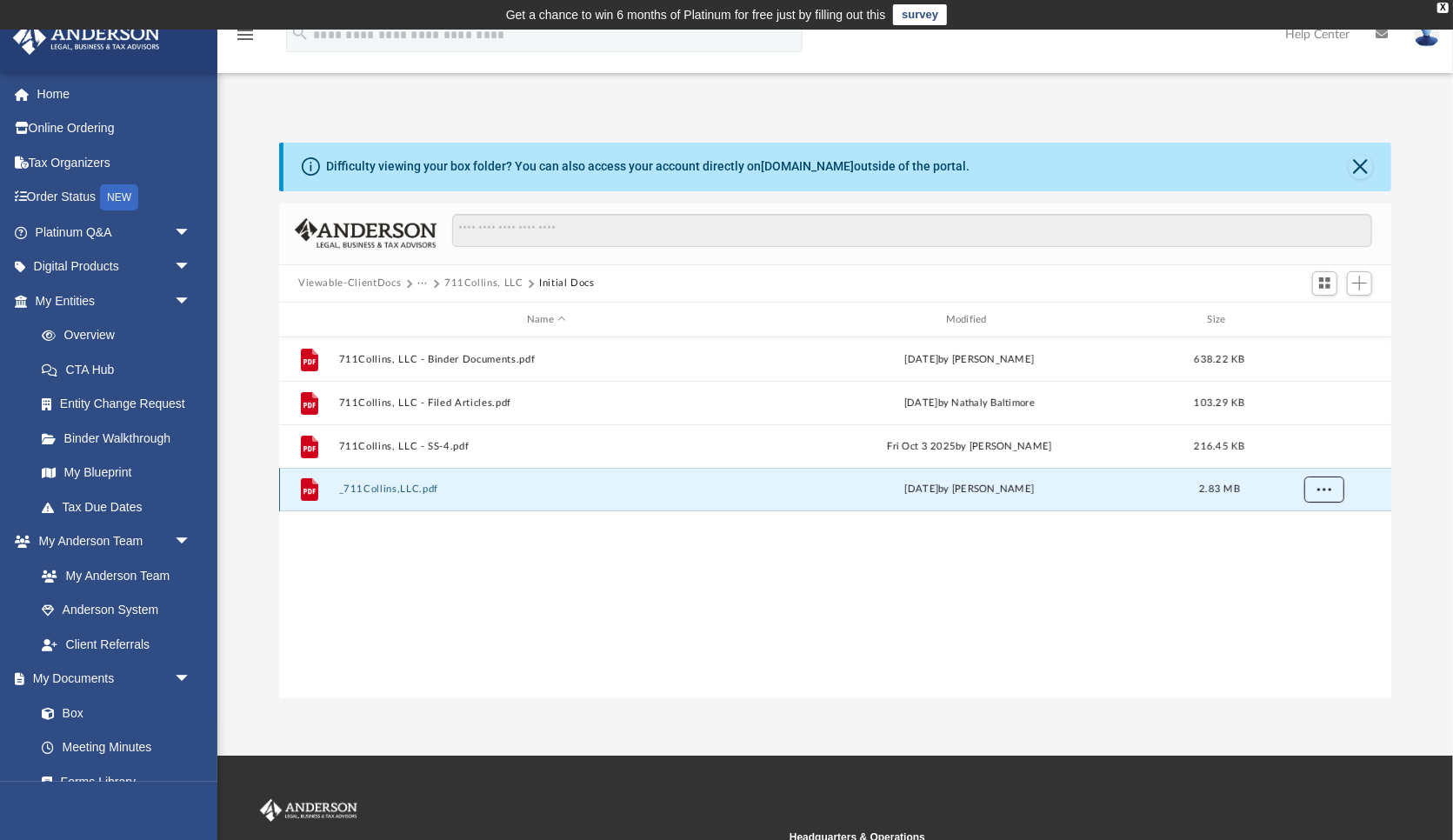
click at [1319, 488] on span "More options" at bounding box center [1324, 489] width 14 height 10
click at [1305, 552] on li "Download" at bounding box center [1308, 553] width 51 height 18
click at [1322, 493] on span "More options" at bounding box center [1324, 489] width 14 height 10
click at [1304, 554] on li "Download" at bounding box center [1308, 553] width 51 height 18
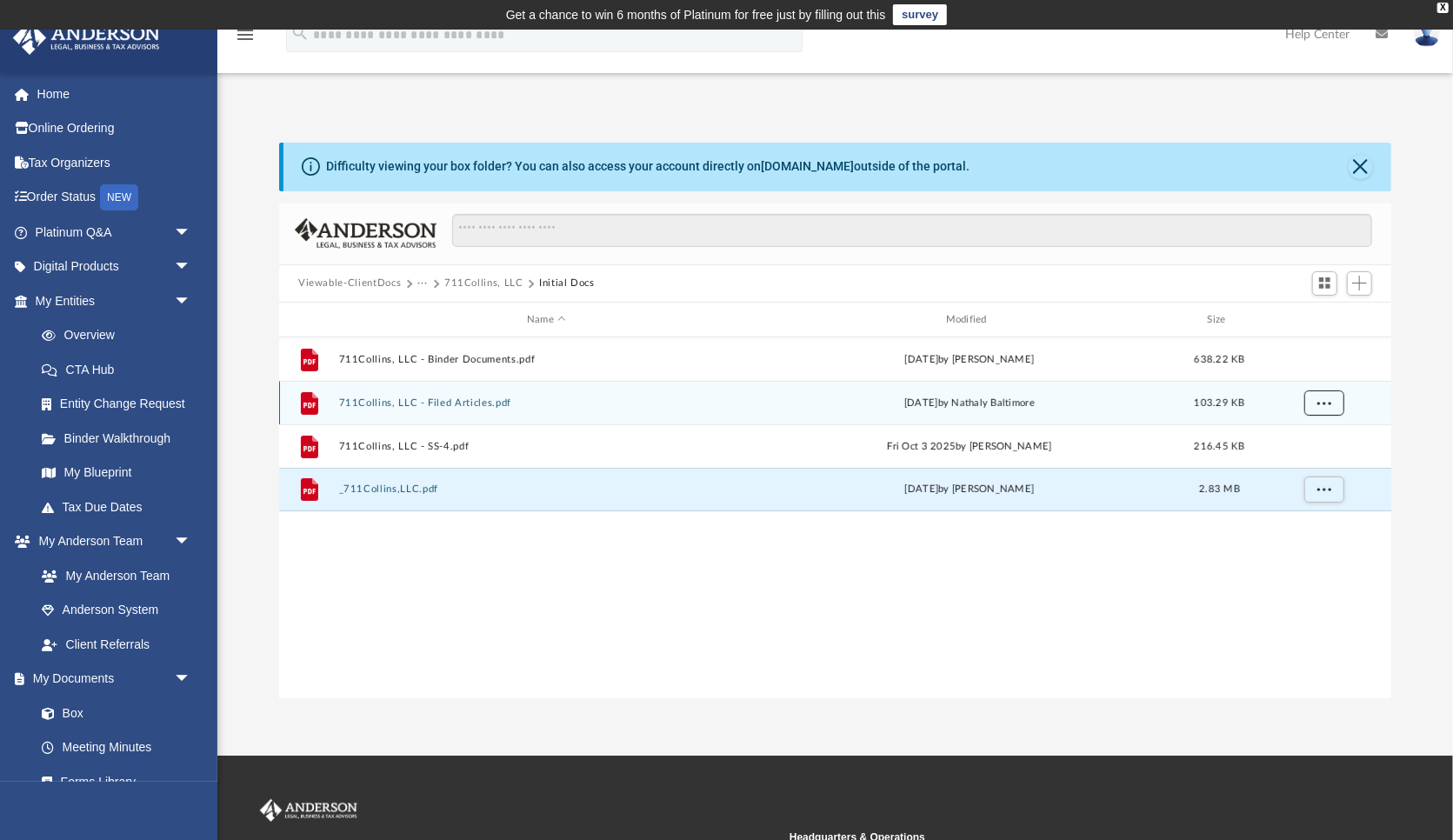
click at [1328, 398] on span "More options" at bounding box center [1324, 403] width 14 height 10
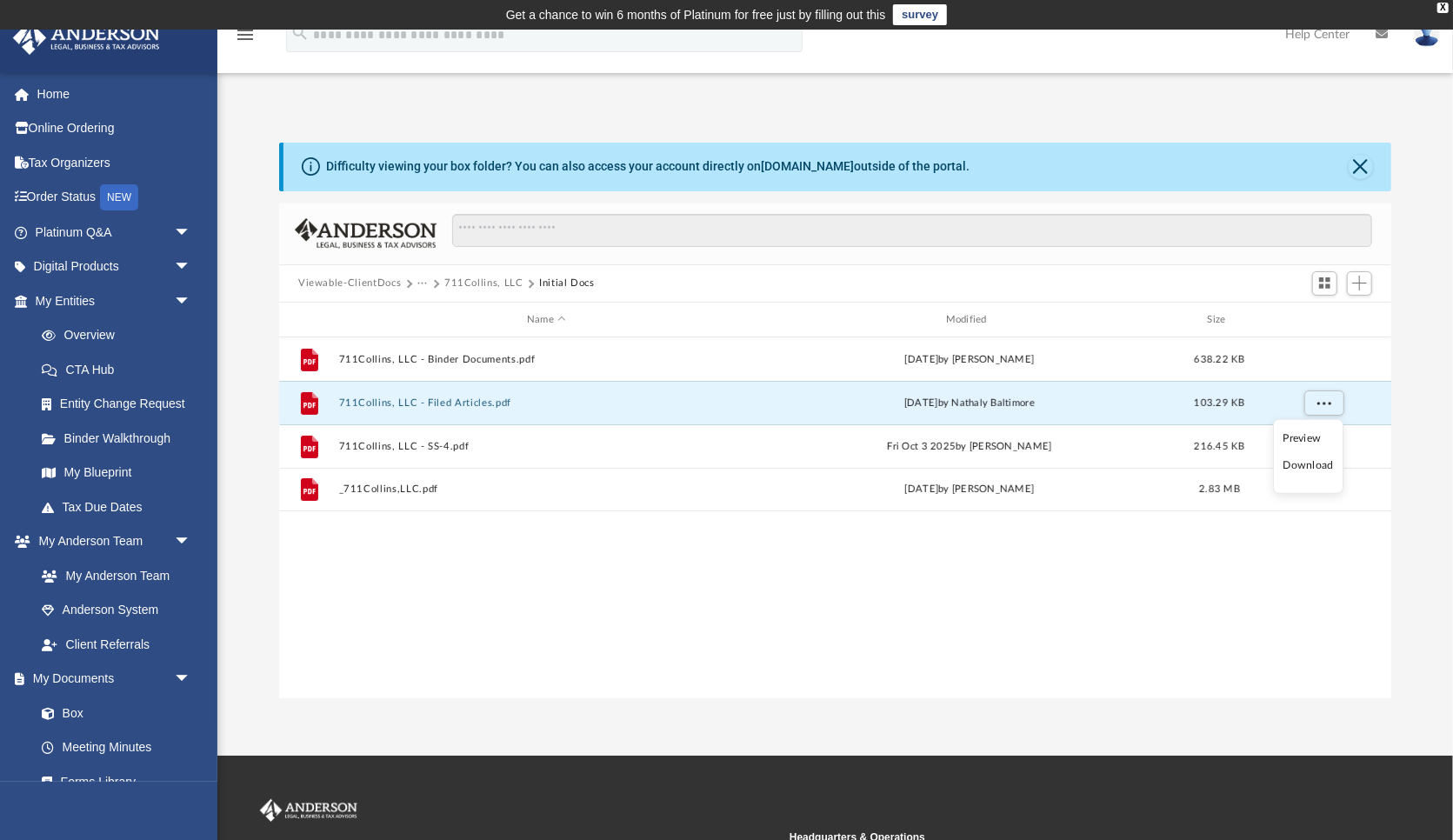
click at [1307, 466] on li "Download" at bounding box center [1308, 466] width 51 height 18
